Goal: Navigation & Orientation: Go to known website

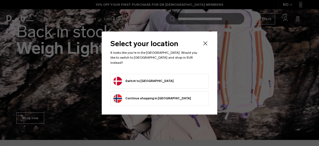
click at [143, 81] on button "Switch to [GEOGRAPHIC_DATA]" at bounding box center [143, 81] width 60 height 9
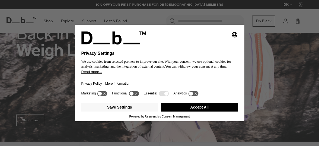
click at [204, 108] on button "Accept All" at bounding box center [199, 107] width 77 height 9
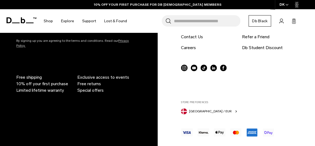
scroll to position [1221, 0]
